Goal: Task Accomplishment & Management: Manage account settings

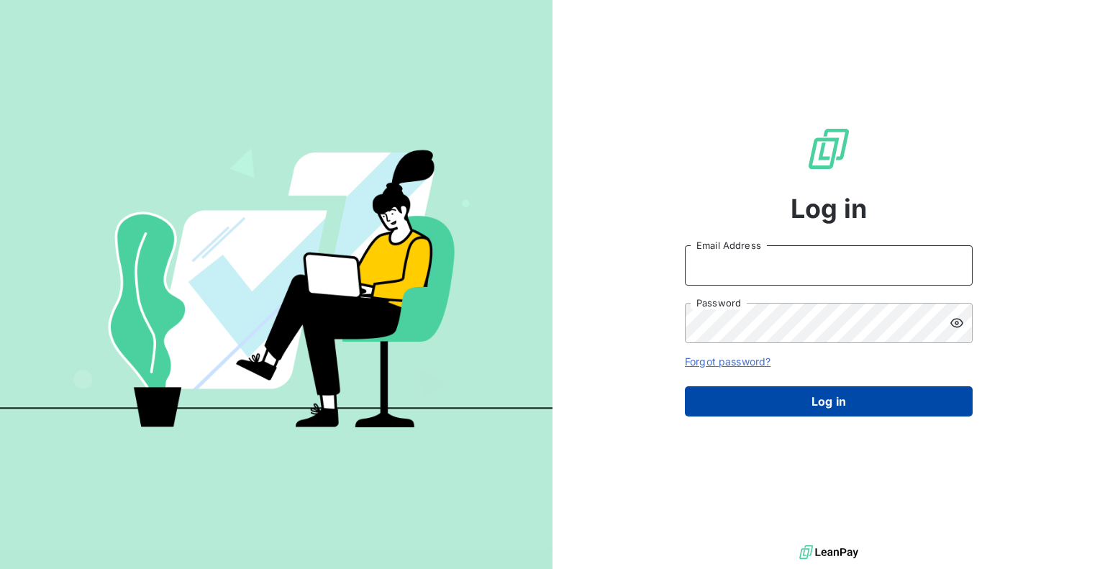
type input "[PERSON_NAME][EMAIL_ADDRESS][DOMAIN_NAME]"
click at [785, 402] on button "Log in" at bounding box center [829, 401] width 288 height 30
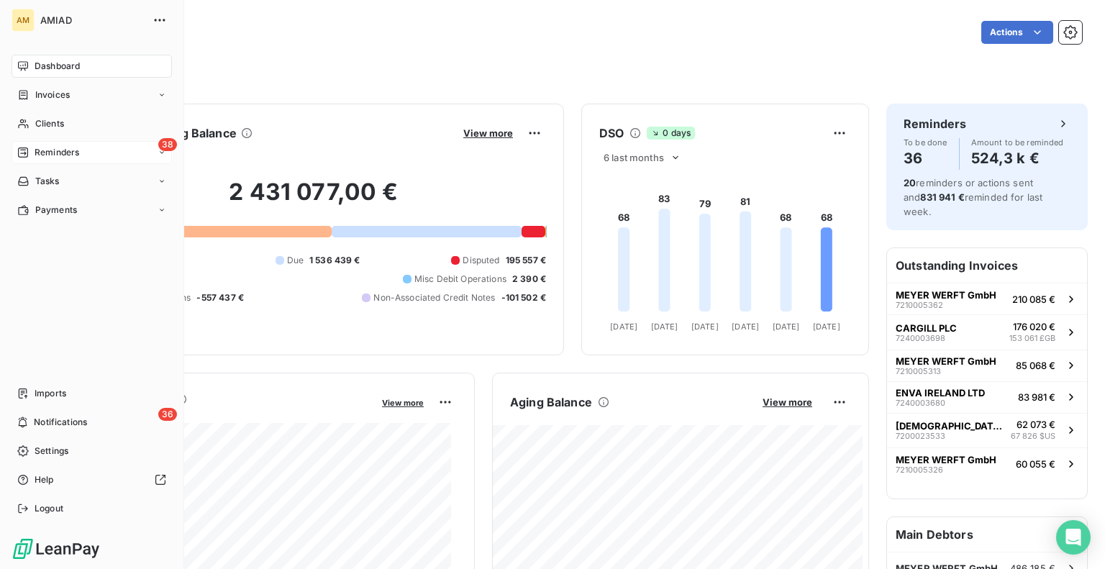
click at [62, 153] on span "Reminders" at bounding box center [57, 152] width 45 height 13
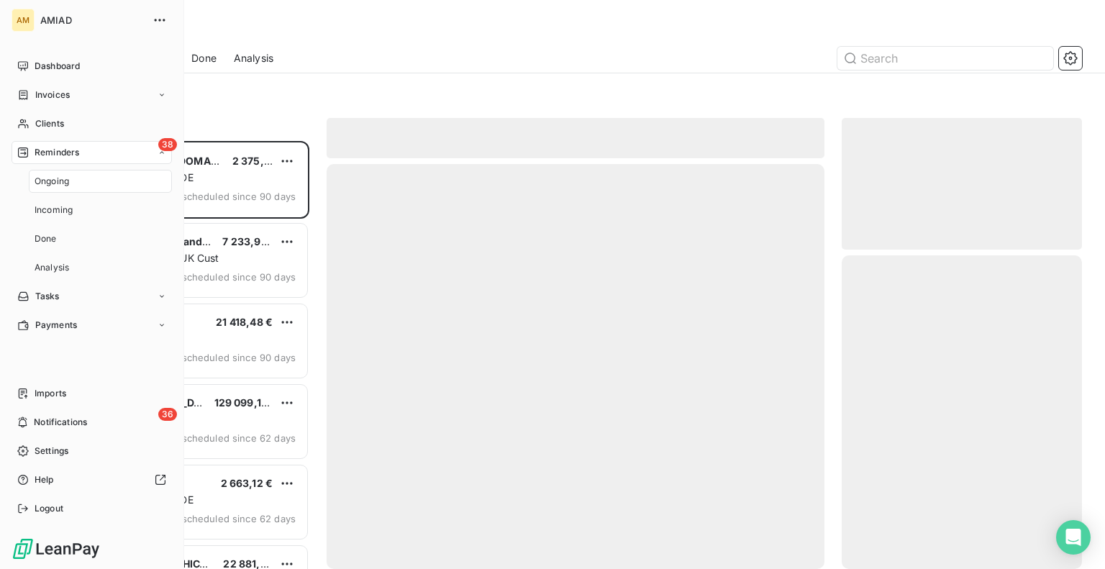
scroll to position [416, 227]
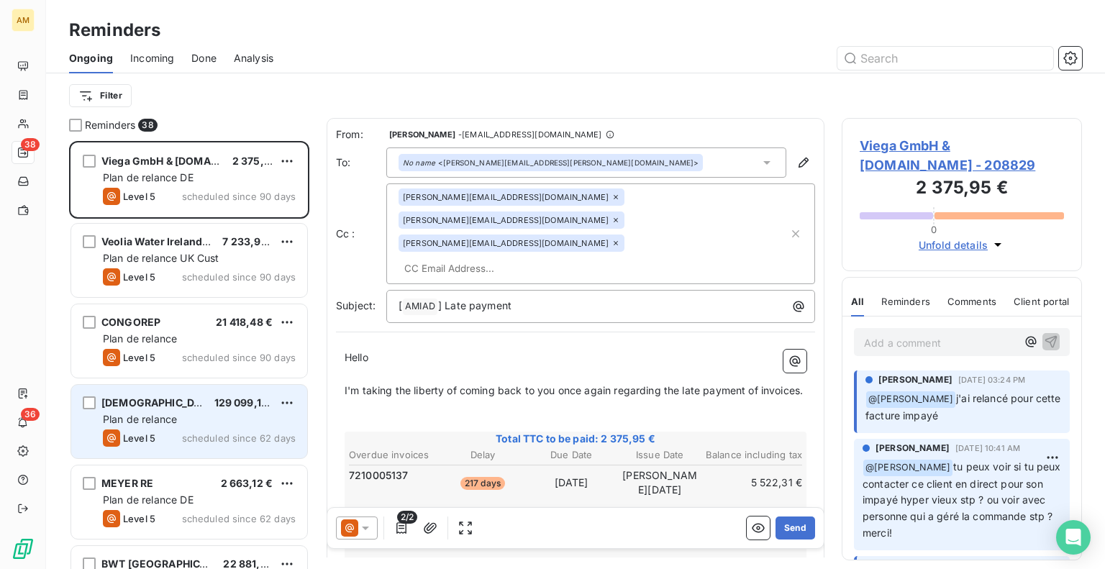
click at [175, 408] on div "[DEMOGRAPHIC_DATA] SA 129 099,14 $US" at bounding box center [199, 403] width 193 height 13
